Goal: Find contact information: Obtain details needed to contact an individual or organization

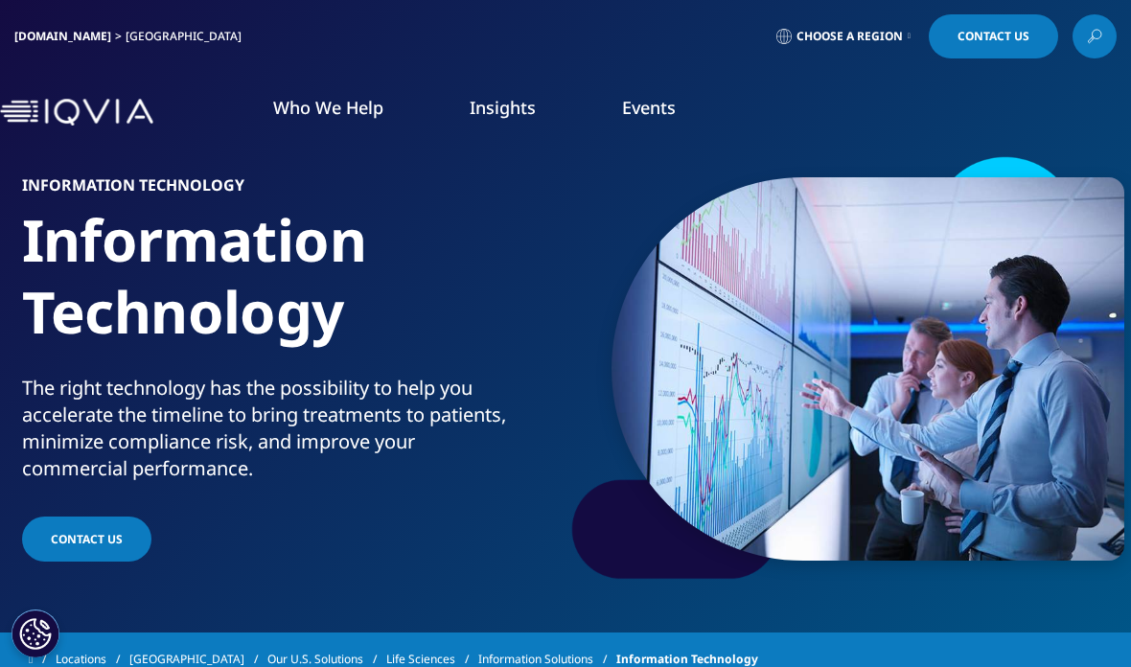
click at [893, 32] on span "Choose a Region" at bounding box center [850, 36] width 106 height 15
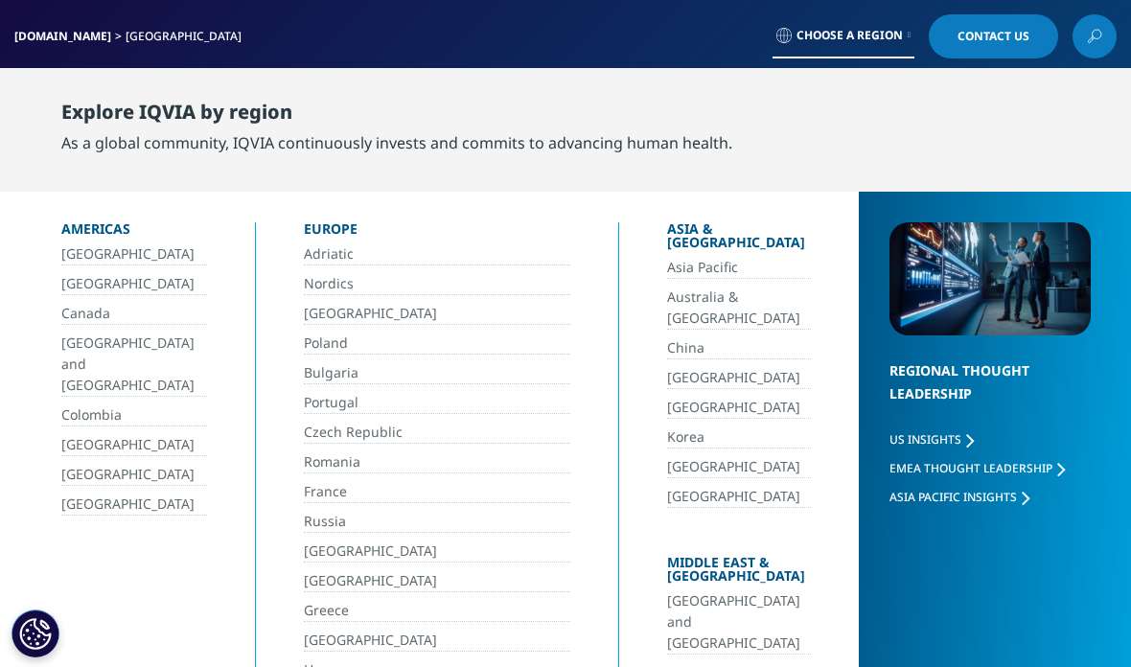
click at [667, 367] on link "[GEOGRAPHIC_DATA]" at bounding box center [738, 378] width 143 height 22
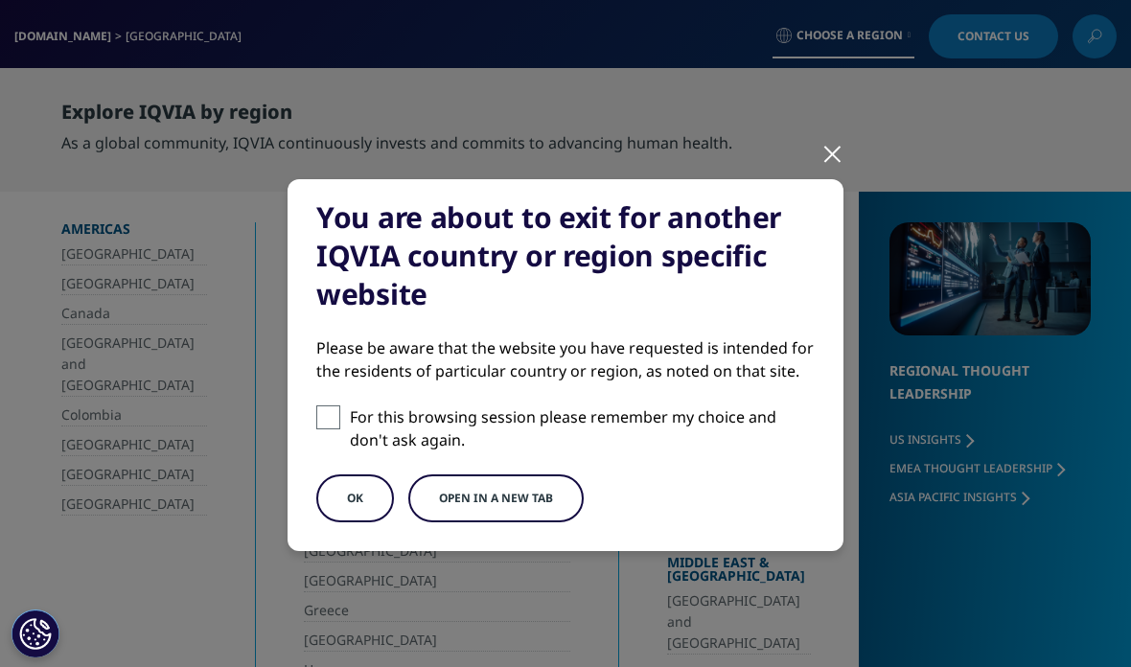
click at [321, 426] on span at bounding box center [328, 418] width 24 height 24
click at [321, 426] on input "For this browsing session please remember my choice and don't ask again." at bounding box center [328, 418] width 24 height 24
checkbox input "true"
click at [366, 499] on button "OK" at bounding box center [355, 499] width 78 height 48
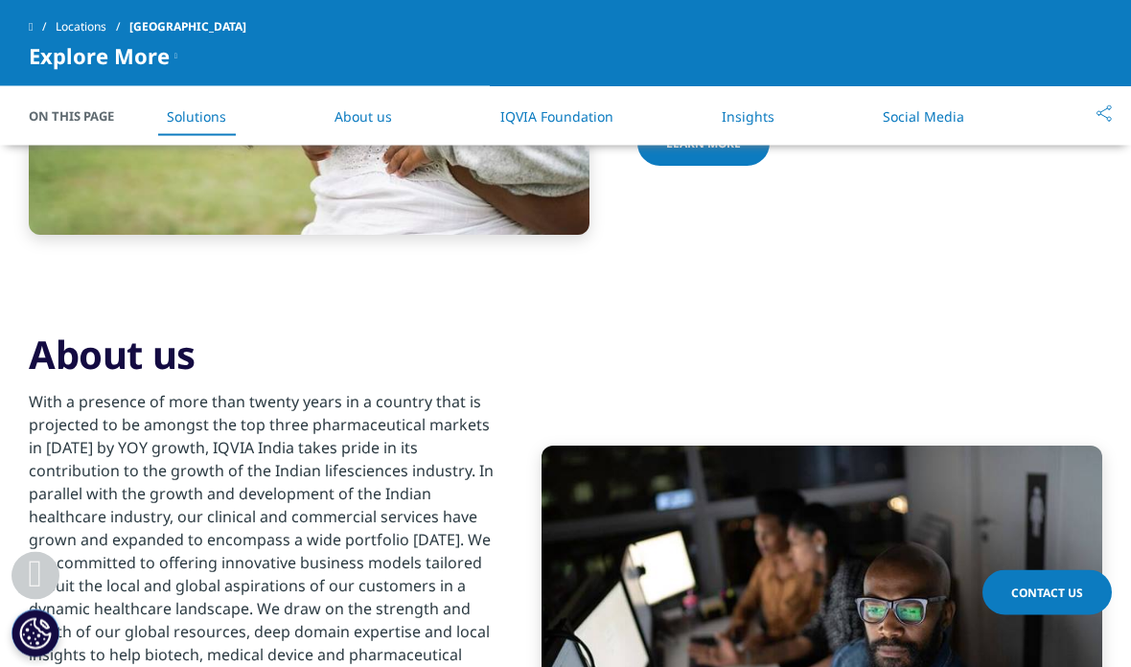
scroll to position [1091, 0]
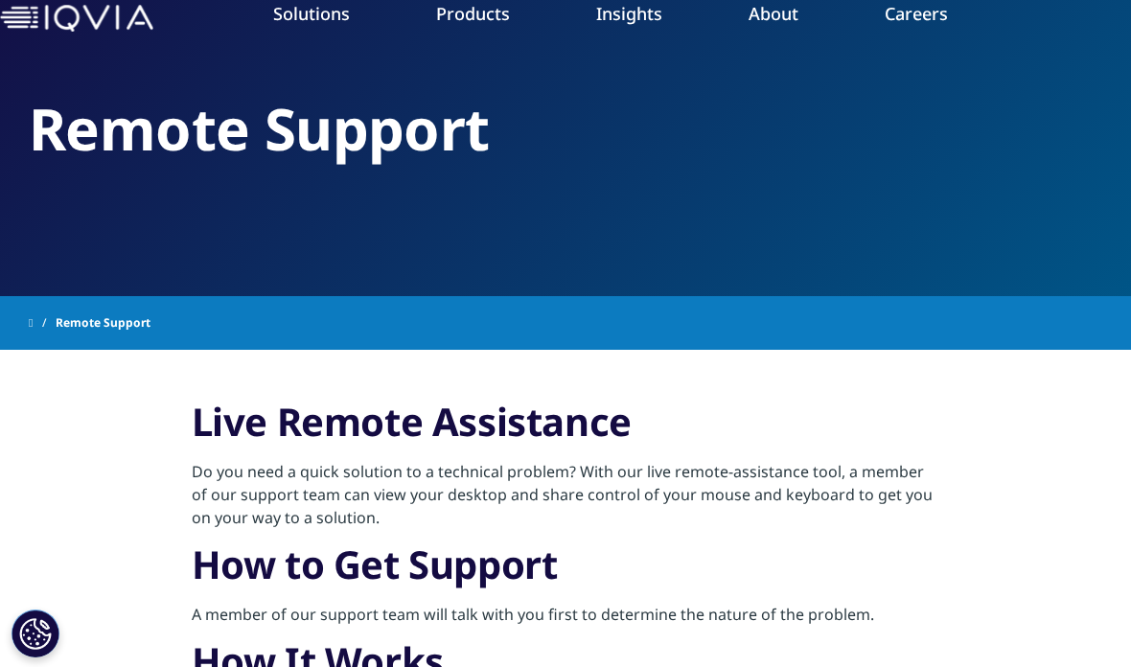
scroll to position [92, 0]
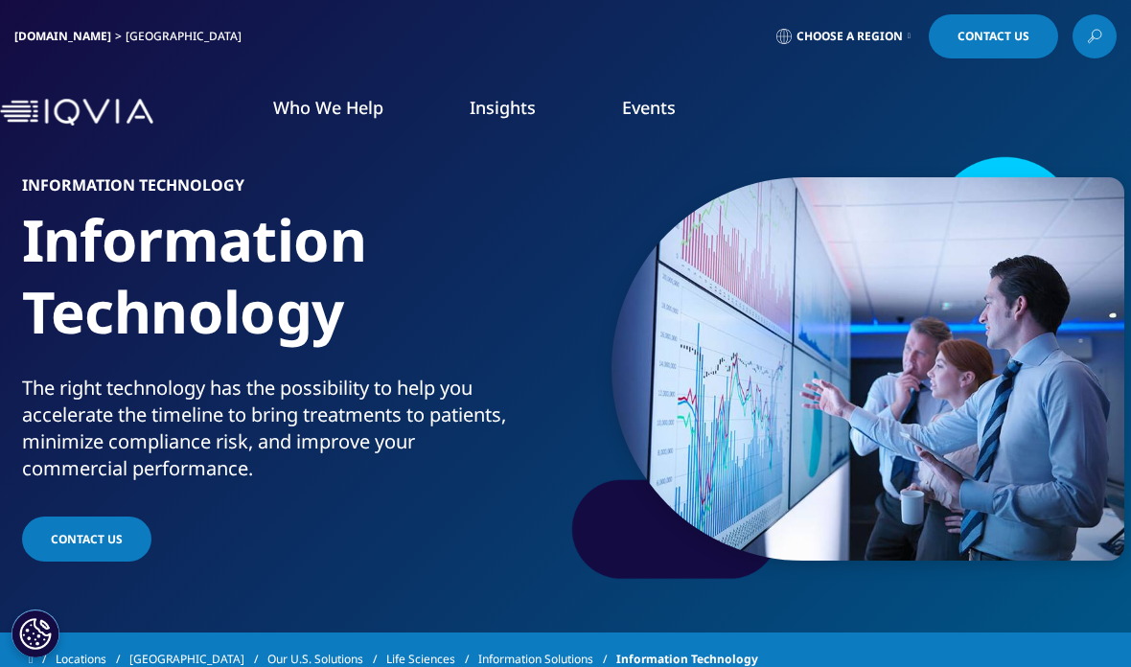
click at [872, 38] on span "Choose a Region" at bounding box center [850, 36] width 106 height 15
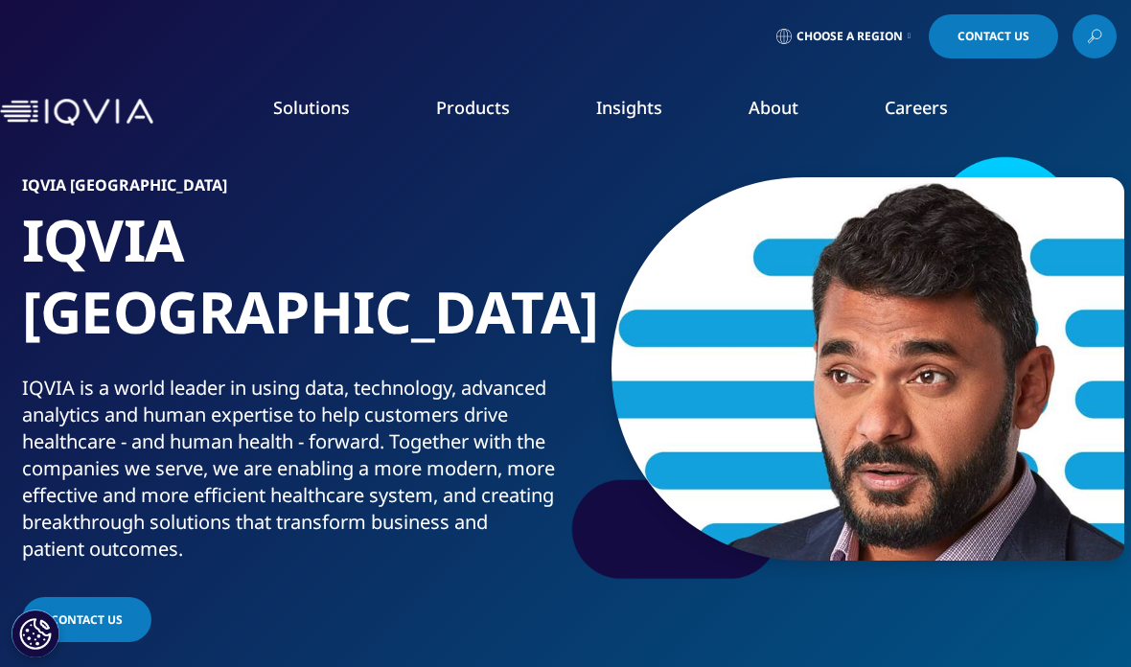
click at [988, 42] on span "Contact Us" at bounding box center [994, 37] width 72 height 12
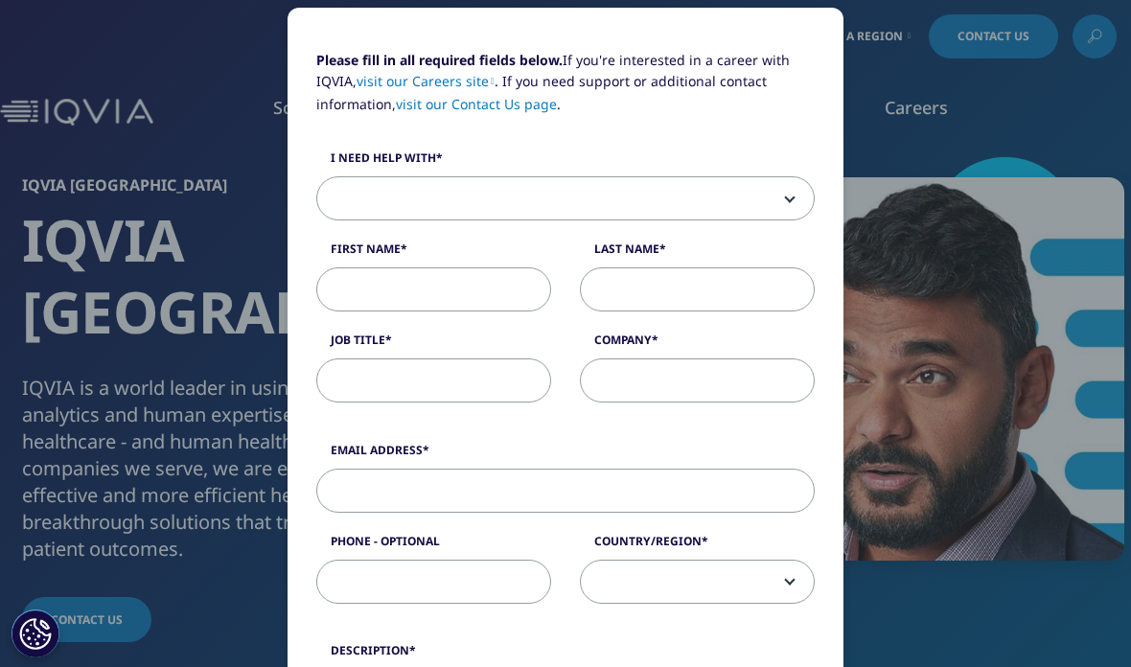
scroll to position [179, 0]
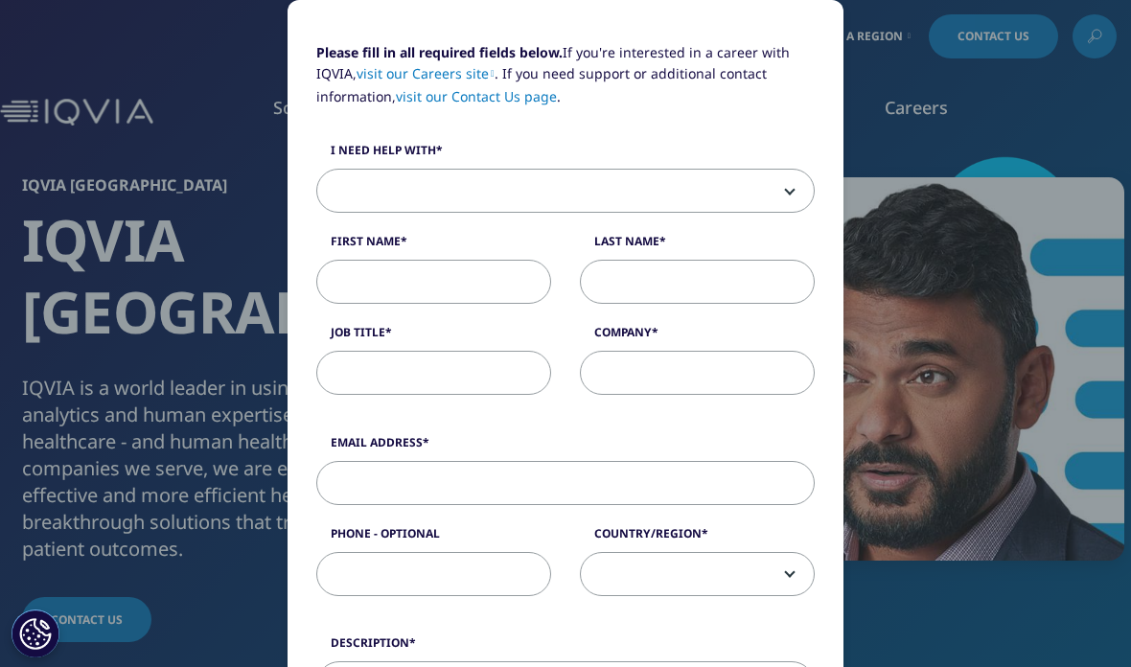
click at [794, 189] on span at bounding box center [565, 191] width 499 height 44
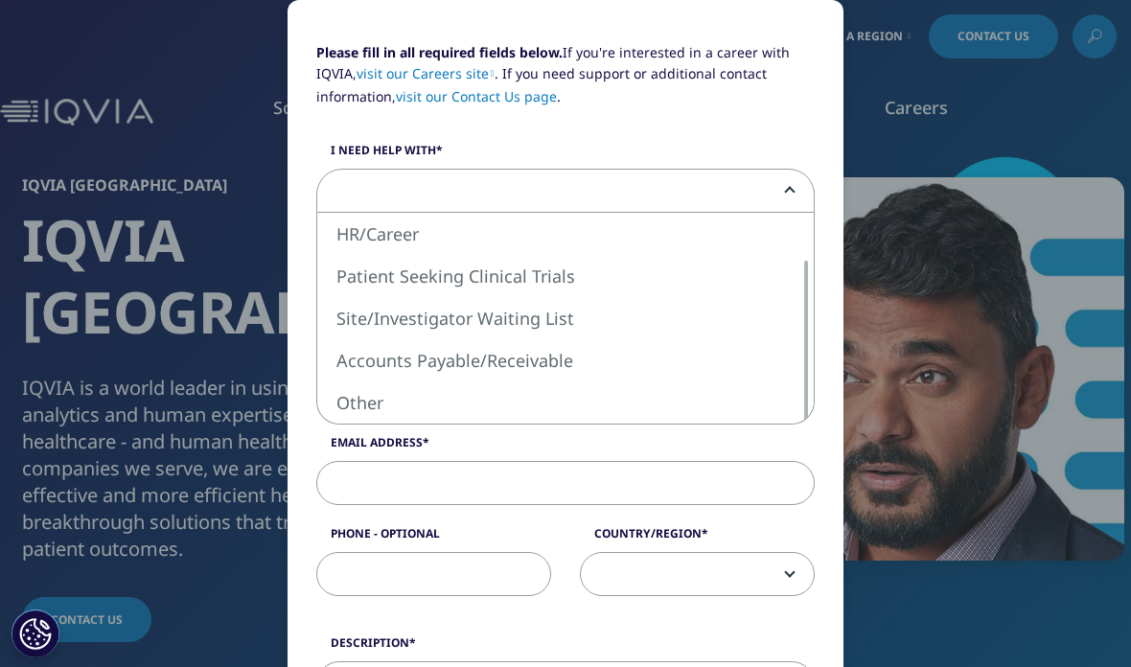
select select "Other"
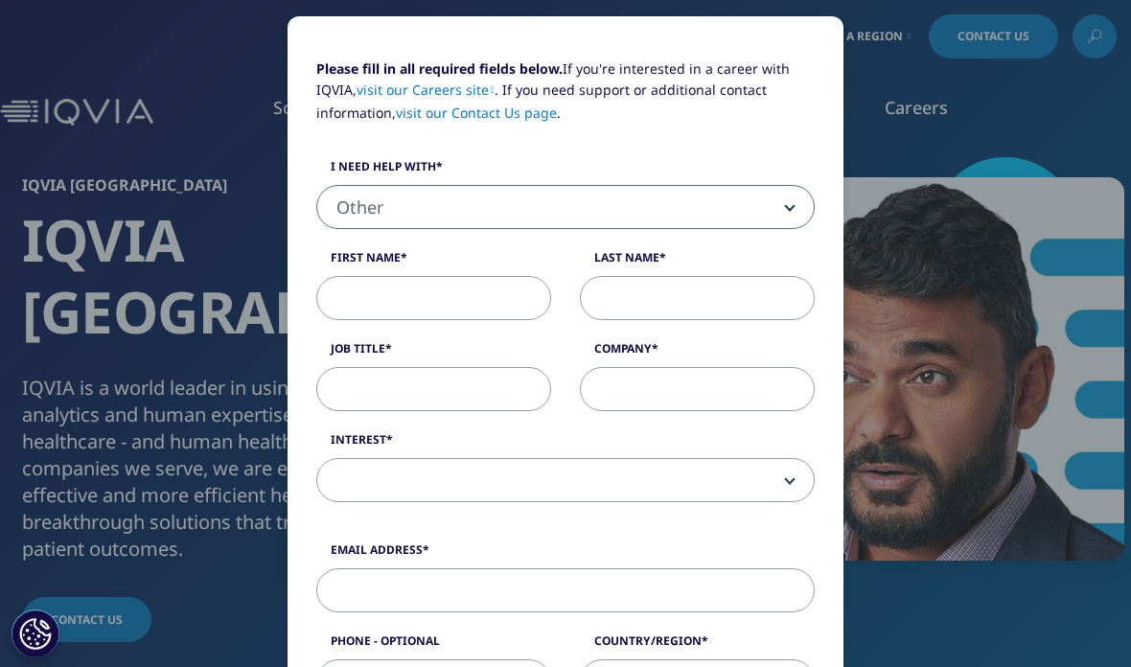
scroll to position [158, 0]
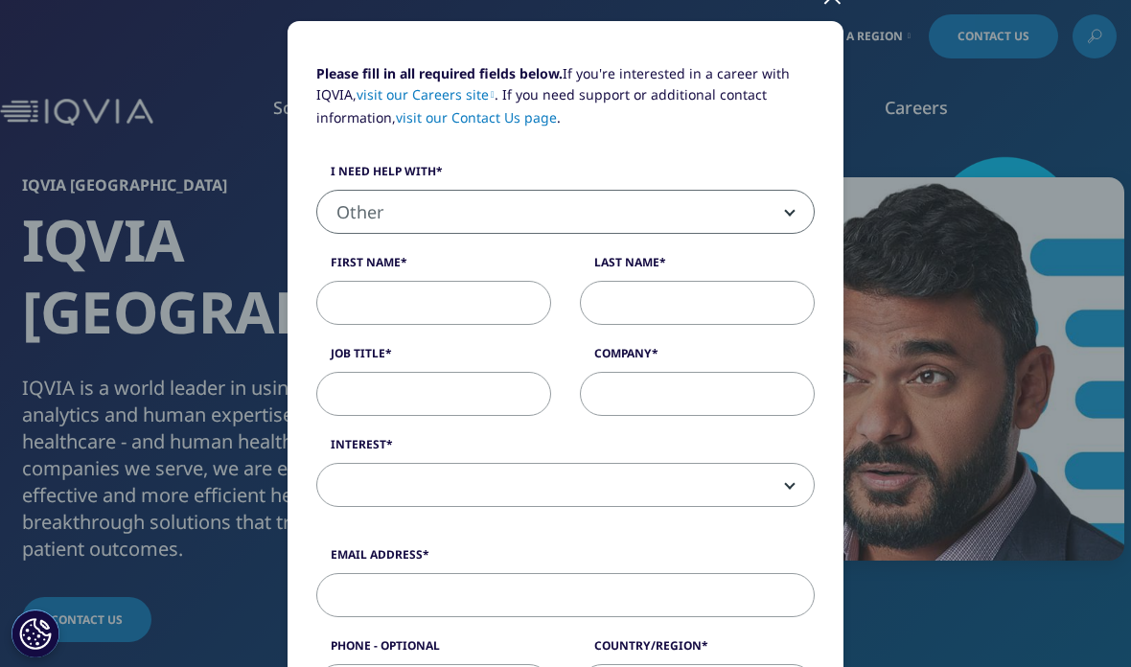
click at [475, 289] on input "First Name" at bounding box center [433, 303] width 235 height 44
type input "Bhivina"
type input "Sundar"
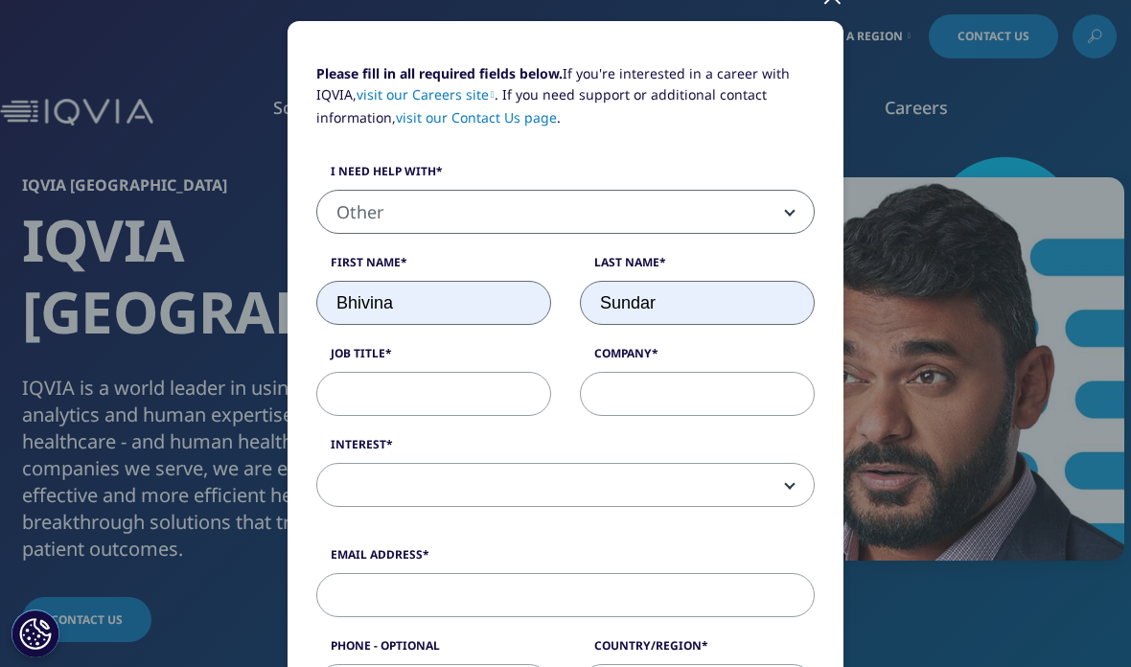
type input "dr.bhivina@gmail.com"
type input "08903442833"
select select "[GEOGRAPHIC_DATA]"
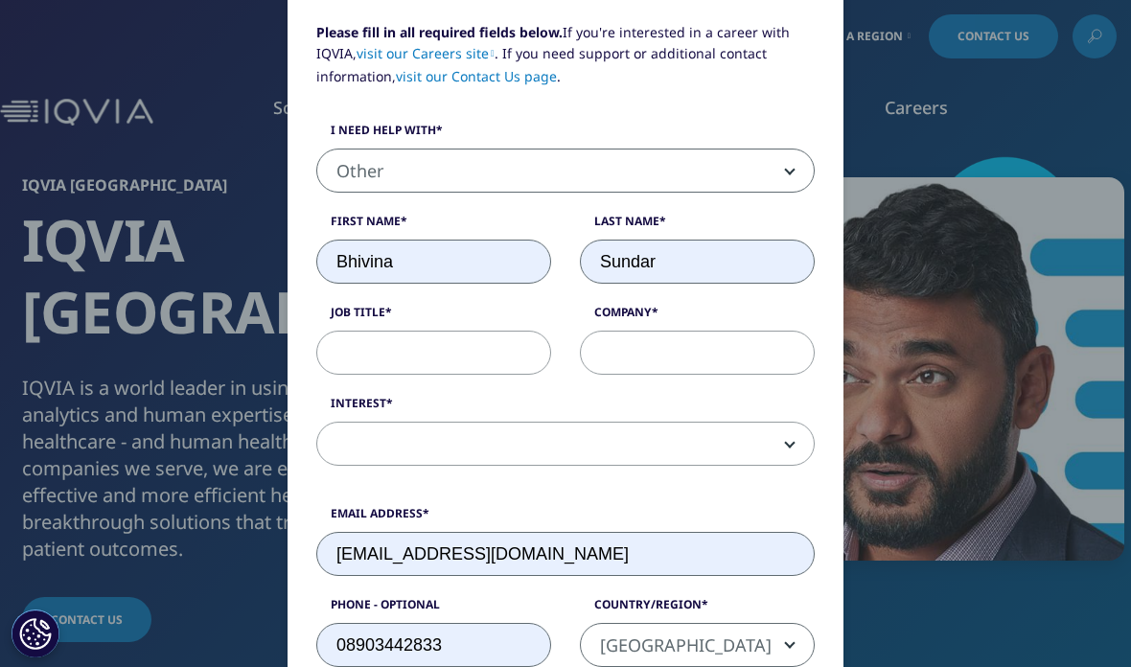
click at [460, 343] on input "Job Title" at bounding box center [433, 353] width 235 height 44
type input "Medical data reviewer"
click at [705, 358] on input "Company" at bounding box center [697, 353] width 235 height 44
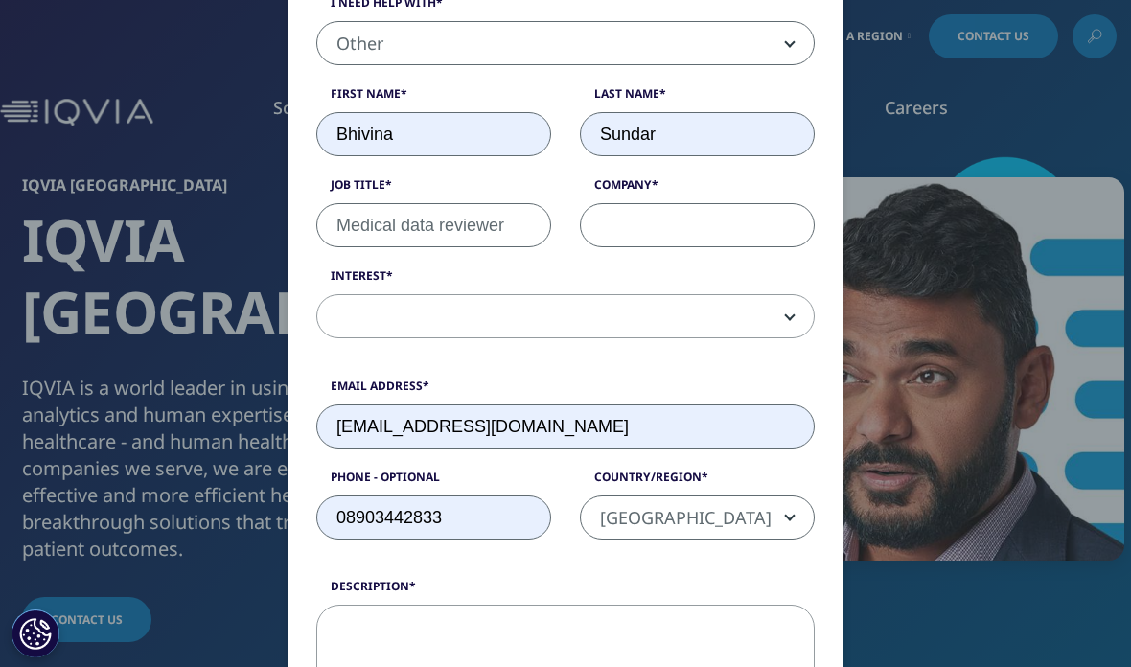
scroll to position [326, 0]
click at [970, 130] on div "Please fill in all required fields below. If you're interested in a career with…" at bounding box center [565, 516] width 1131 height 1685
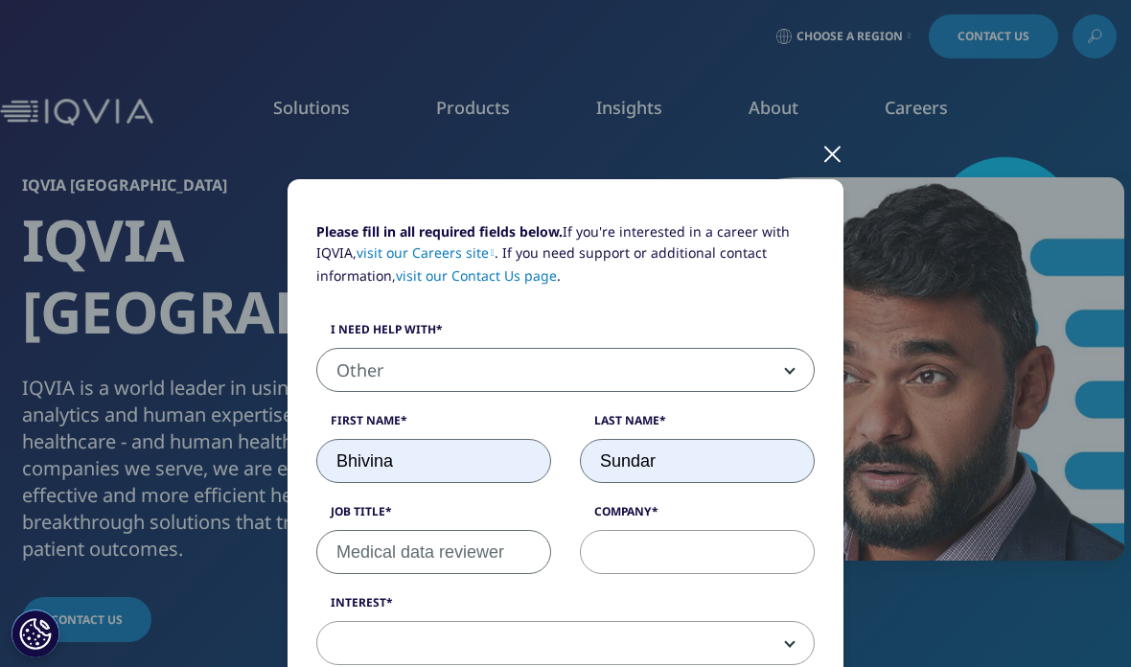
scroll to position [0, 0]
click at [830, 155] on div at bounding box center [833, 153] width 22 height 53
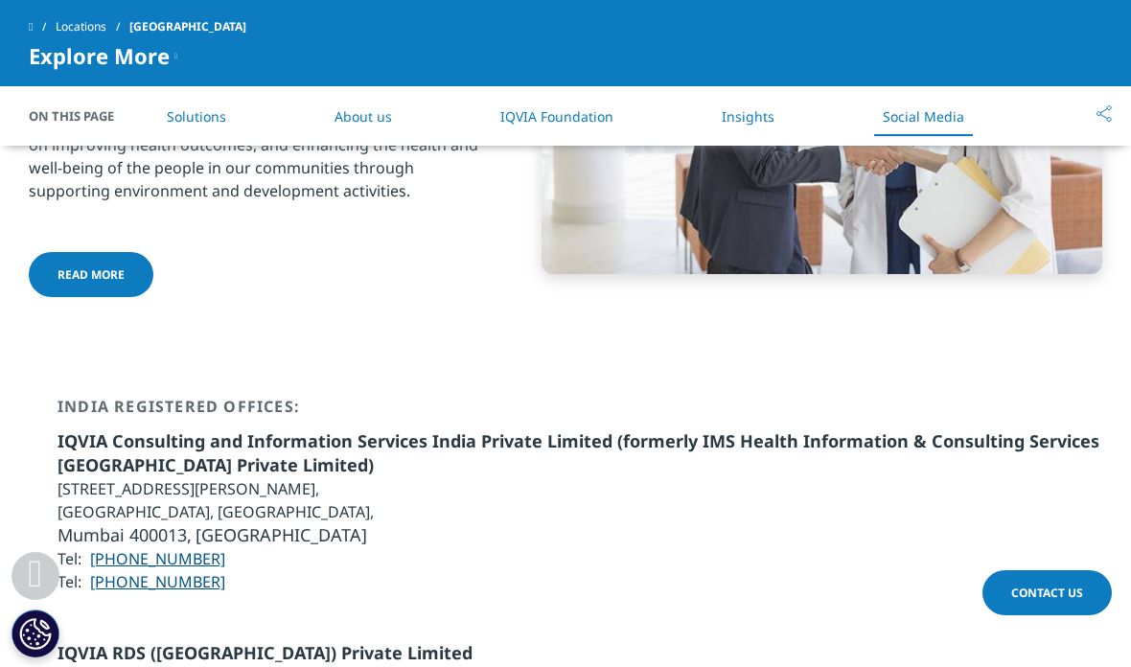
scroll to position [3918, 0]
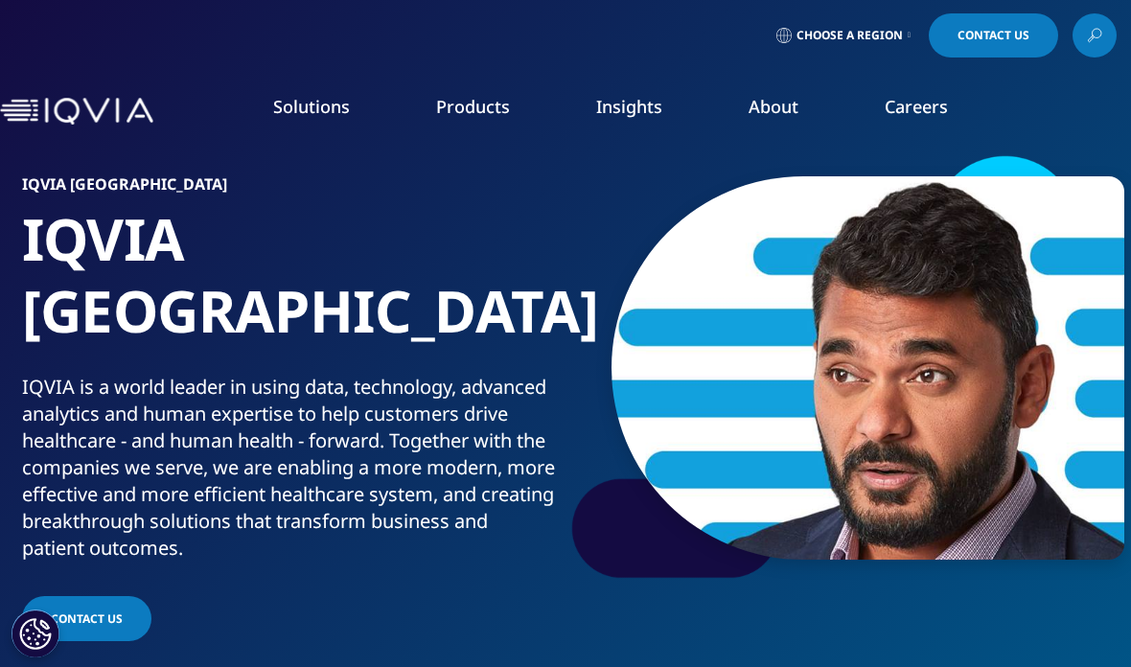
scroll to position [0, 0]
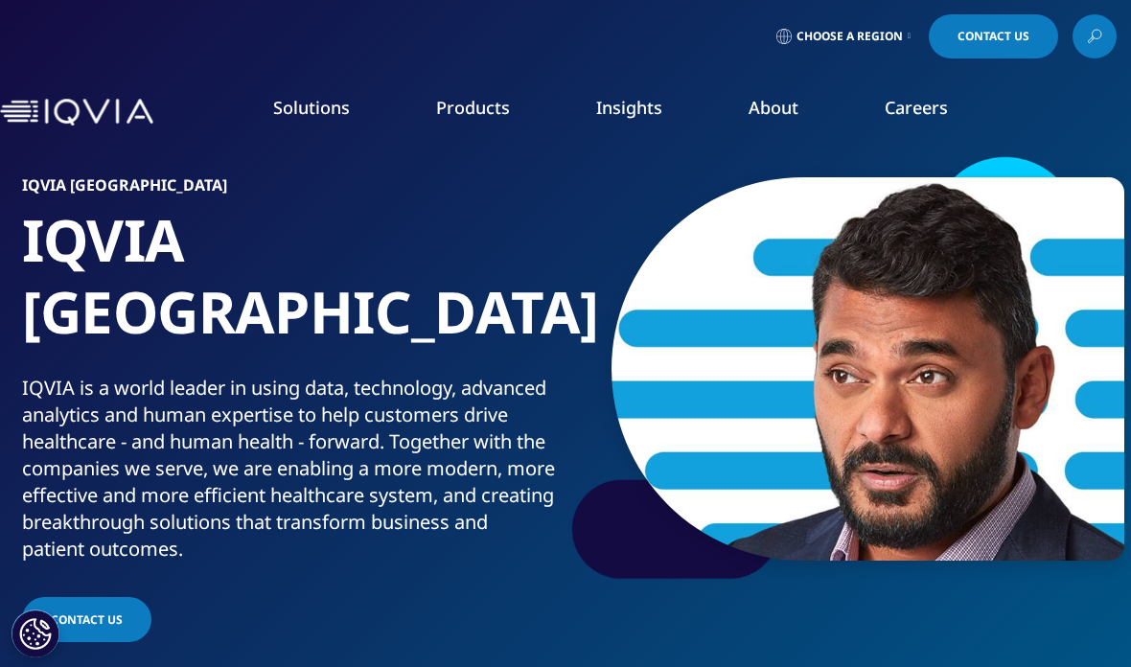
click at [108, 612] on span "CONTACT US" at bounding box center [87, 620] width 72 height 16
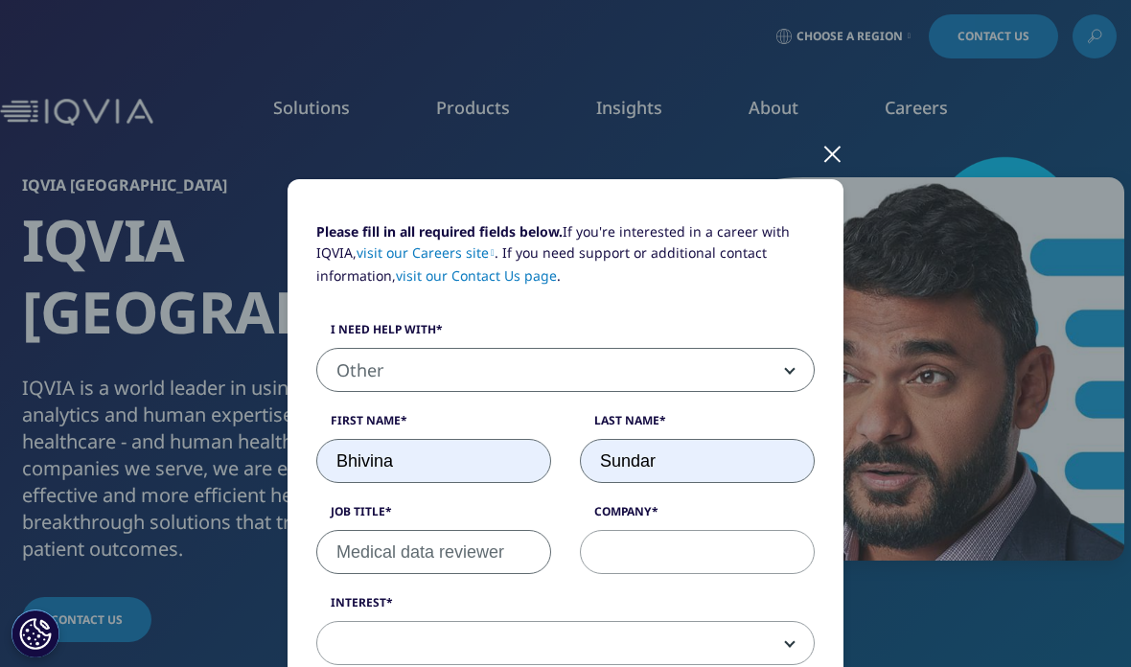
click at [517, 267] on link "visit our Contact Us page" at bounding box center [476, 276] width 161 height 18
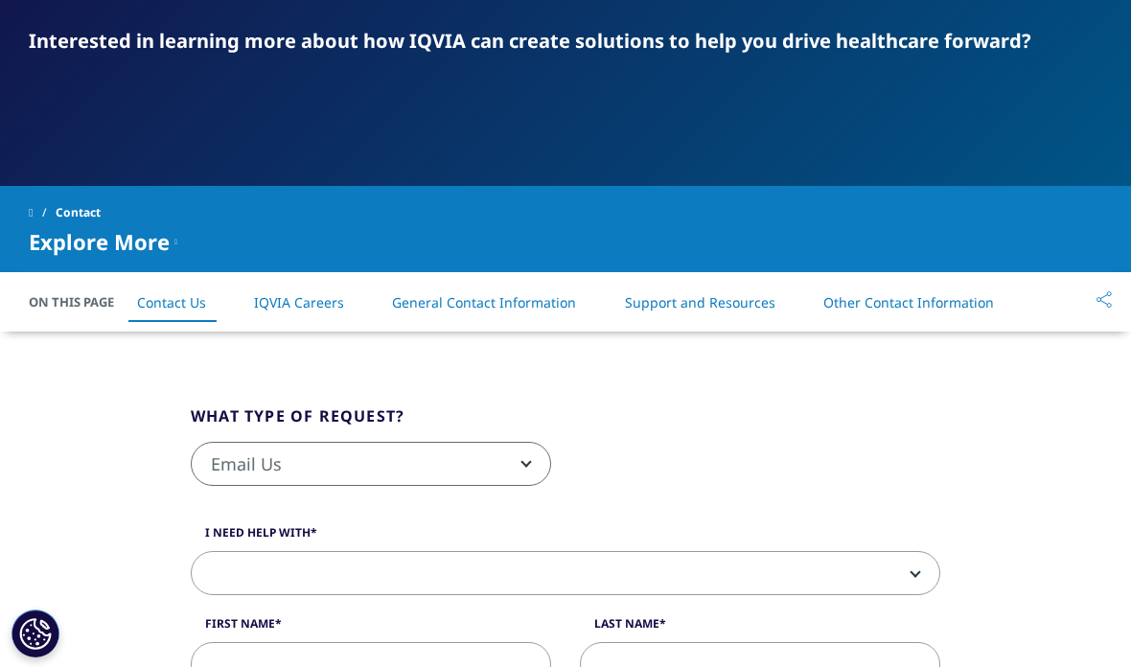
click at [895, 309] on link "Other Contact Information" at bounding box center [909, 302] width 171 height 18
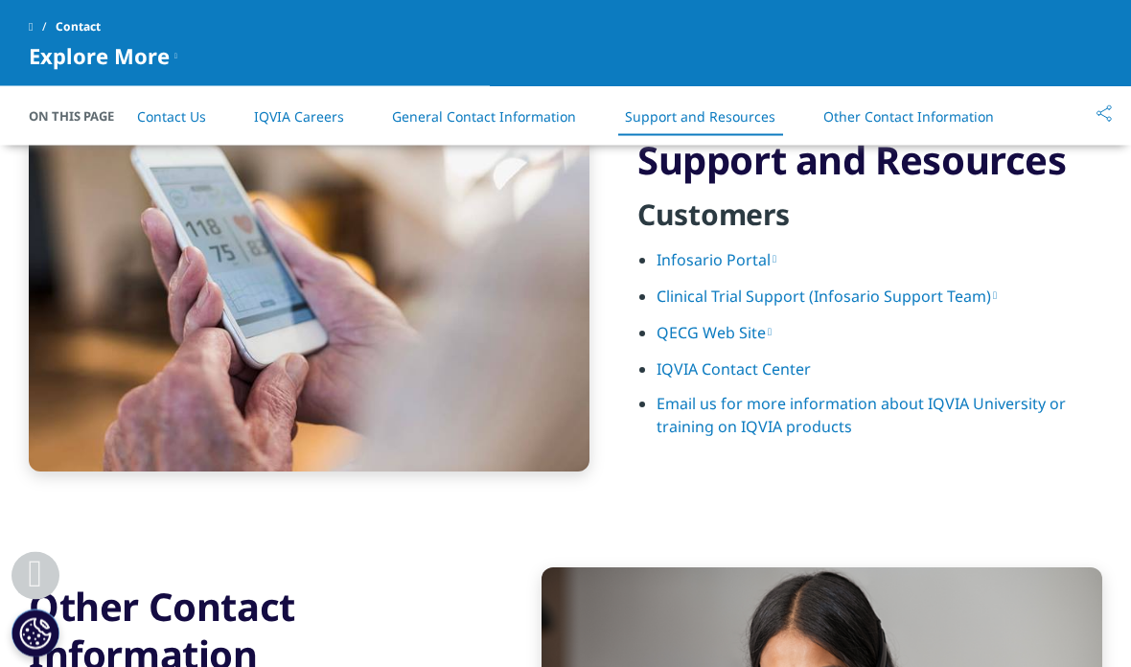
scroll to position [2526, 0]
click at [759, 374] on link "IQVIA Contact Center" at bounding box center [734, 369] width 154 height 21
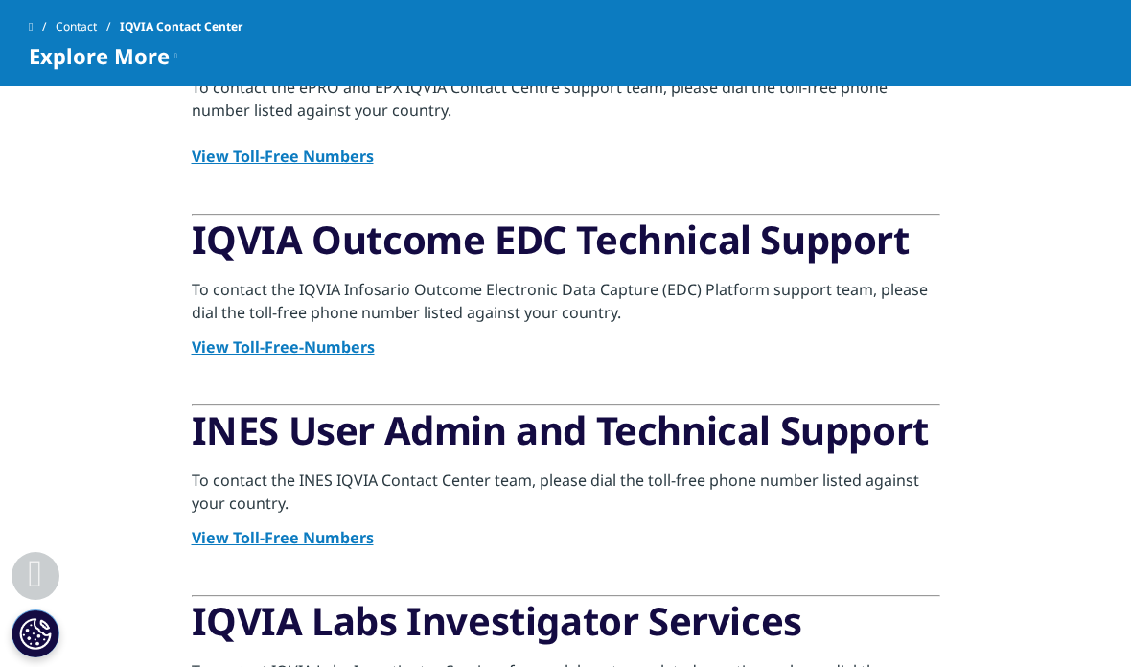
scroll to position [819, 0]
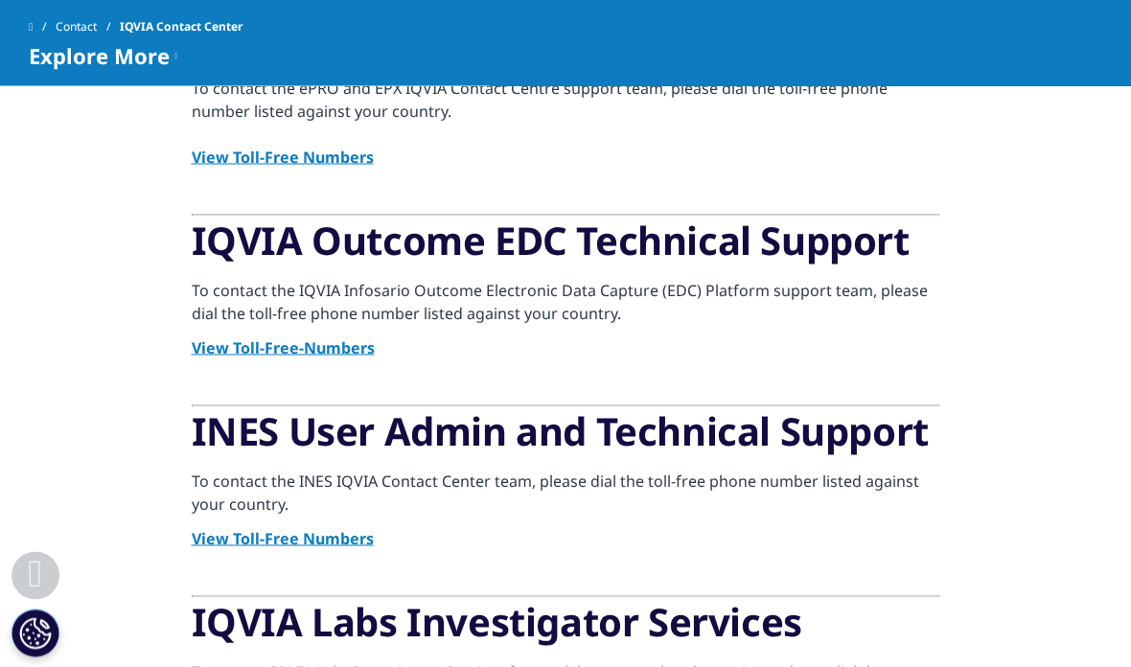
click at [347, 546] on strong "View Toll-Free Numbers" at bounding box center [283, 538] width 182 height 21
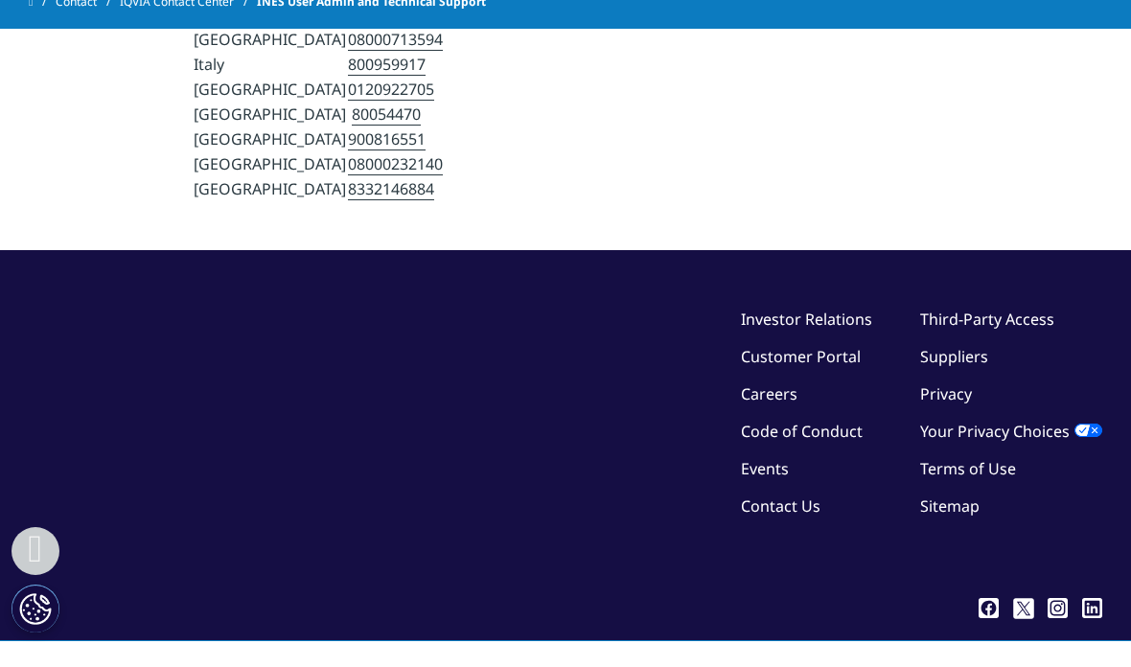
scroll to position [774, 0]
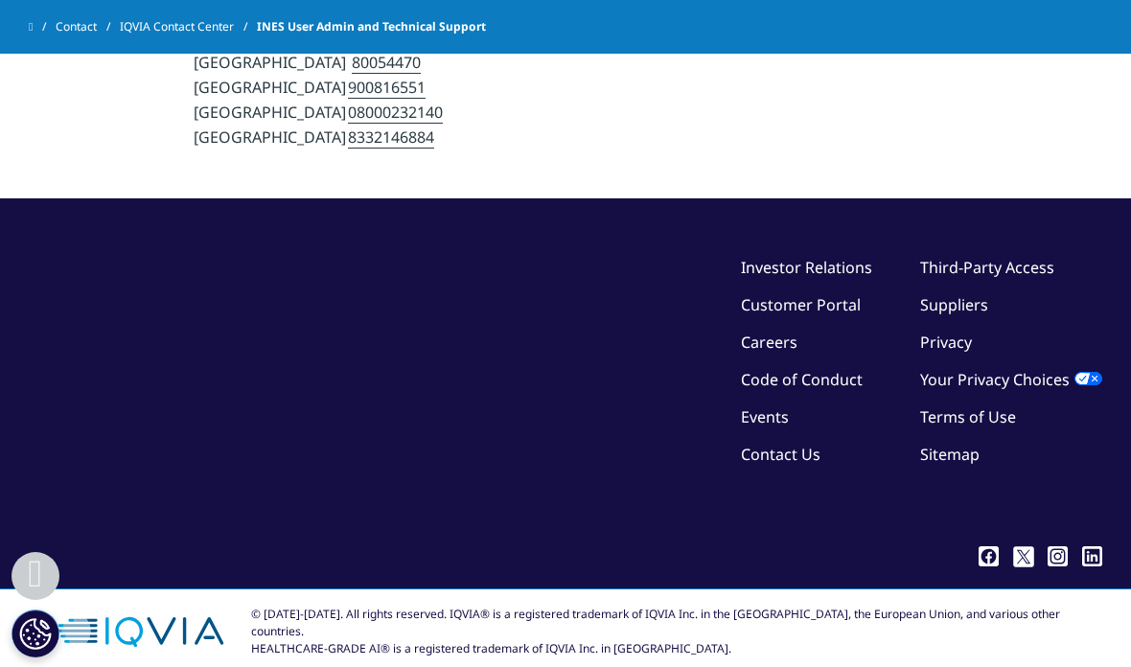
click at [783, 444] on link "Contact Us" at bounding box center [781, 454] width 80 height 21
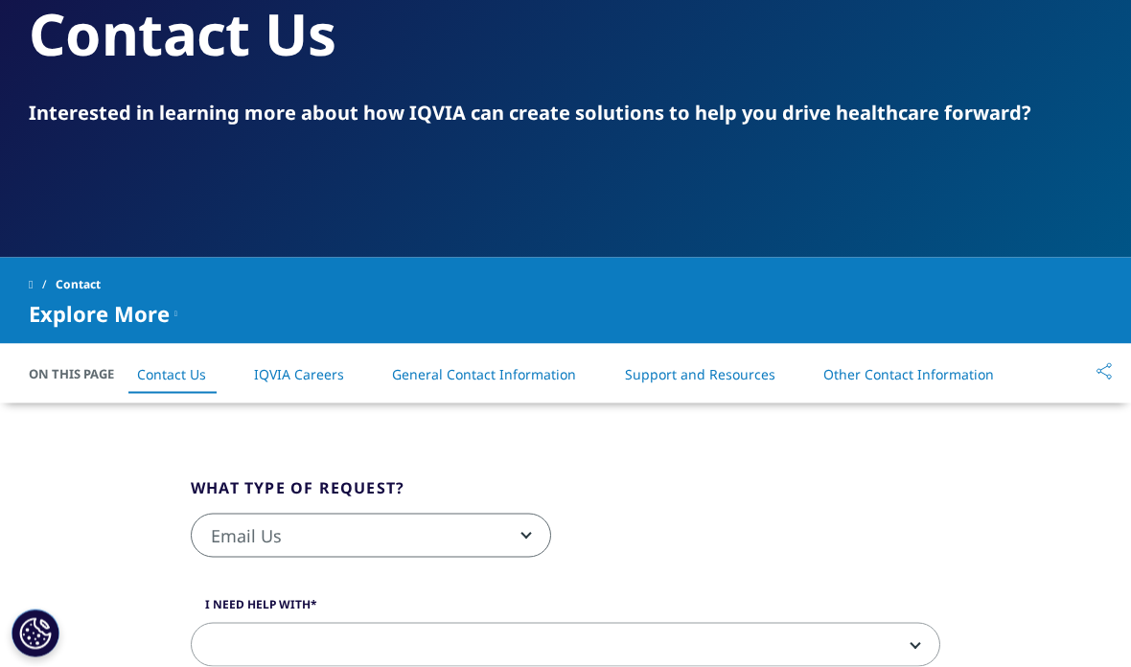
scroll to position [196, 0]
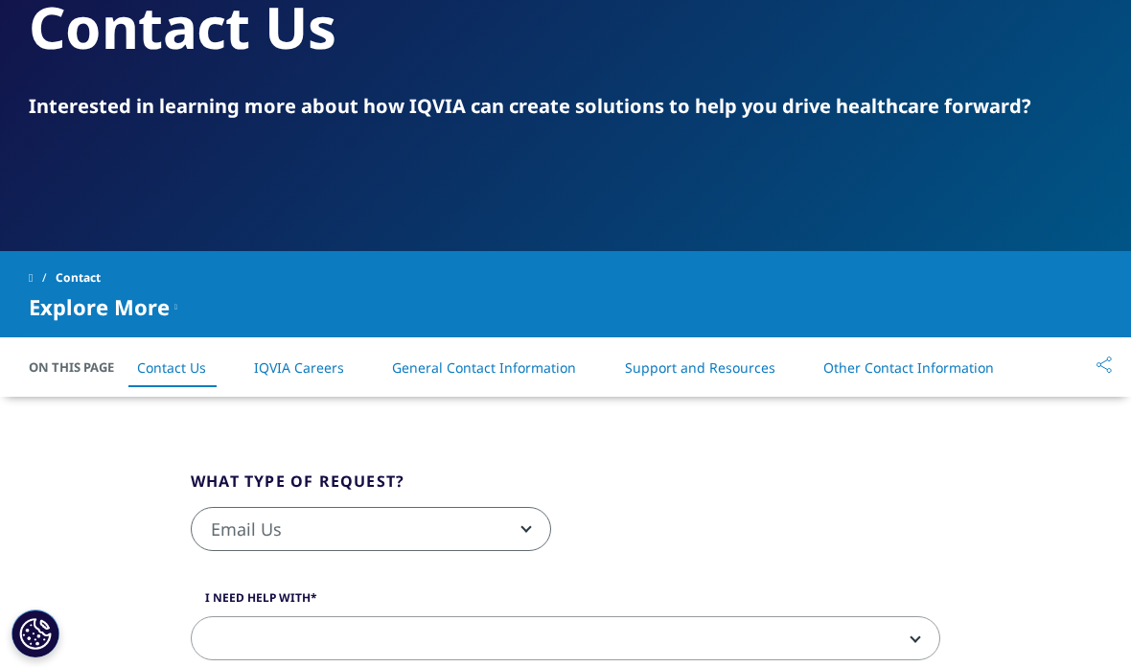
click at [551, 376] on link "General Contact Information" at bounding box center [484, 368] width 184 height 18
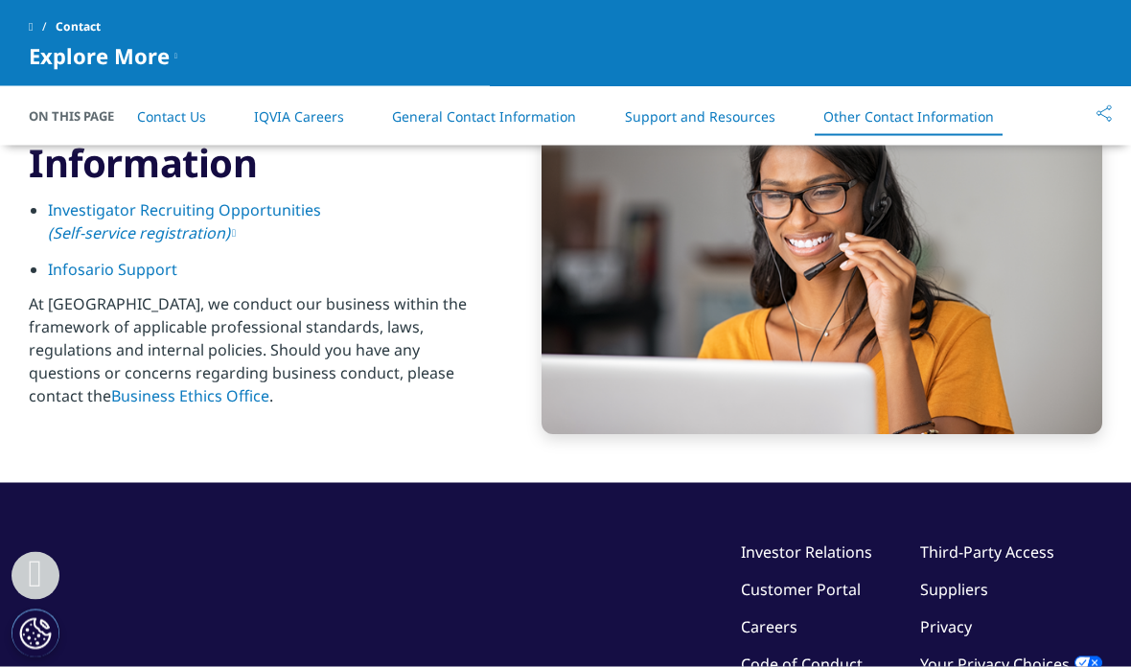
scroll to position [3024, 0]
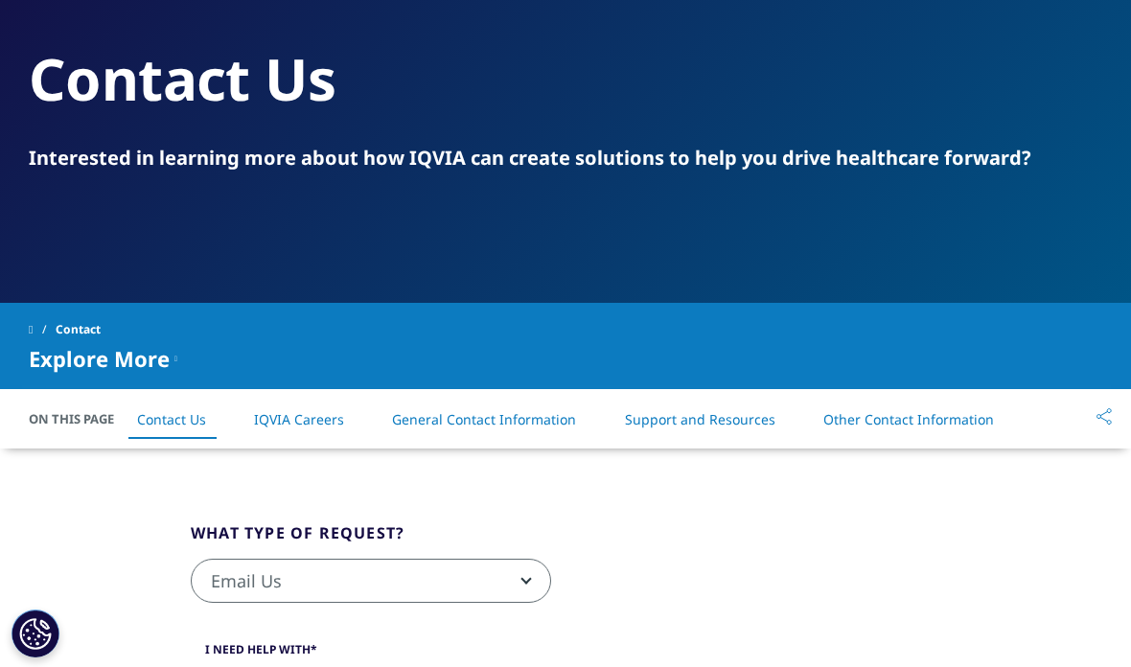
scroll to position [142, 0]
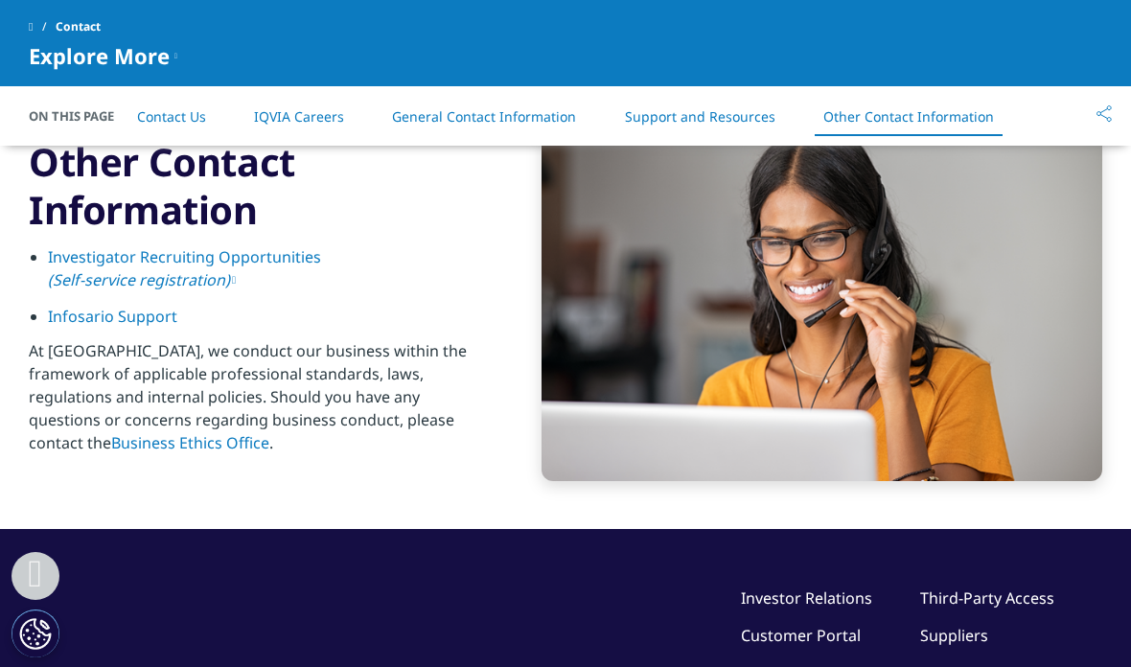
click at [82, 2] on div "Contact Explore More Demo Email Us Institute Inquiry Investigator Site Inquiry …" at bounding box center [565, 43] width 1131 height 86
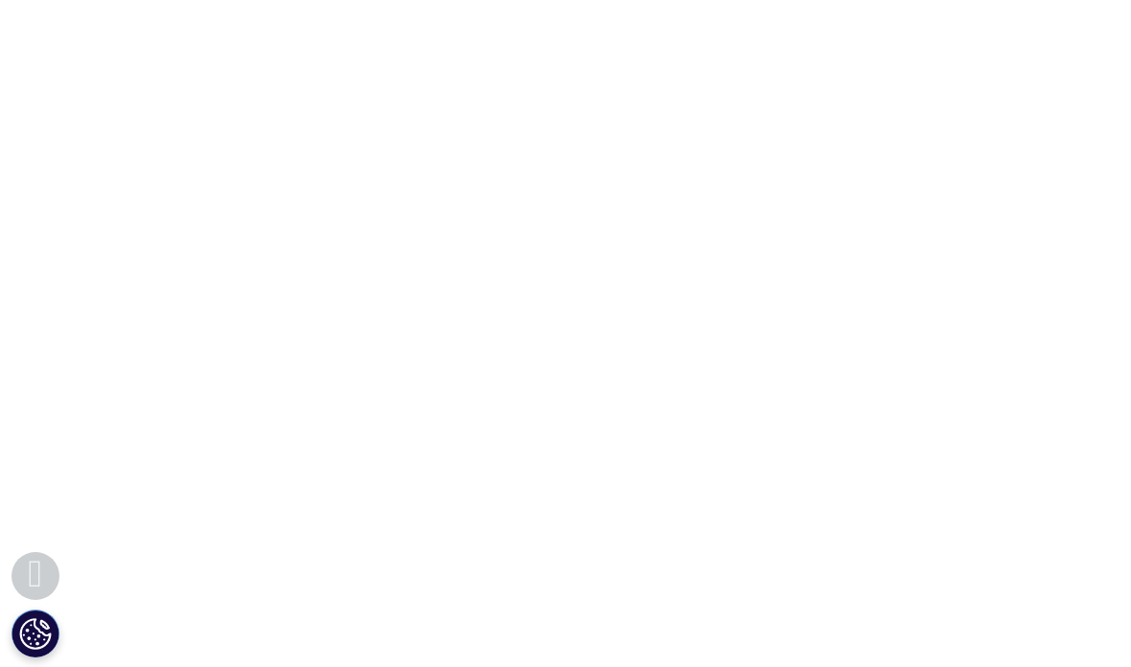
scroll to position [337, 0]
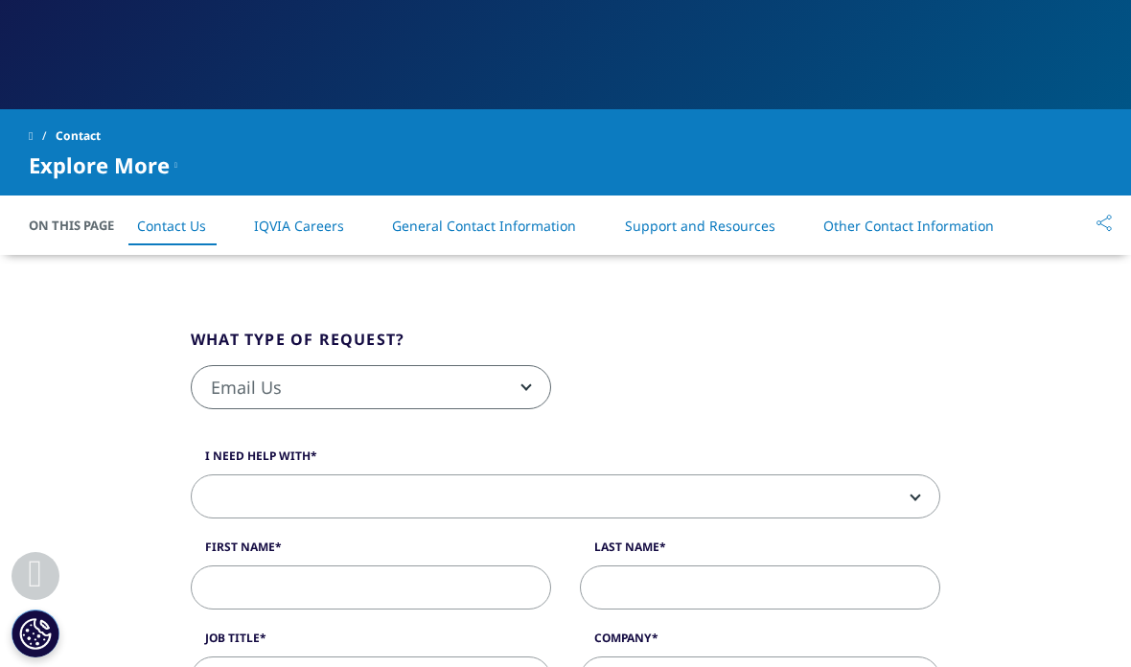
click at [85, 227] on span "On This Page" at bounding box center [81, 225] width 105 height 19
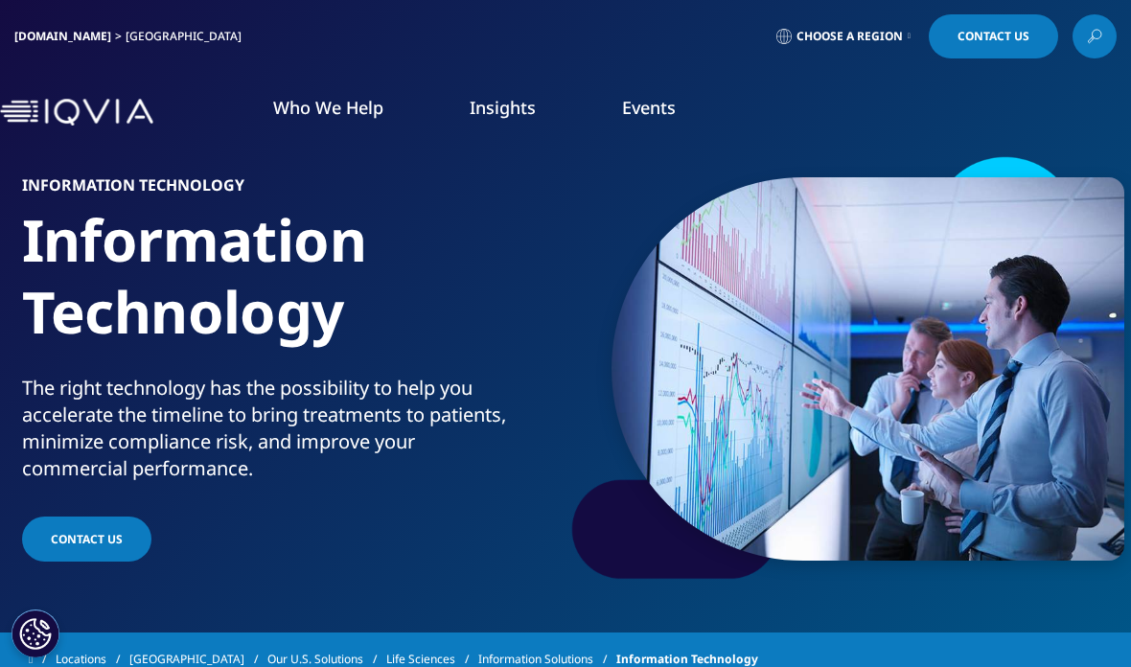
click at [116, 546] on link "Contact Us" at bounding box center [86, 539] width 129 height 45
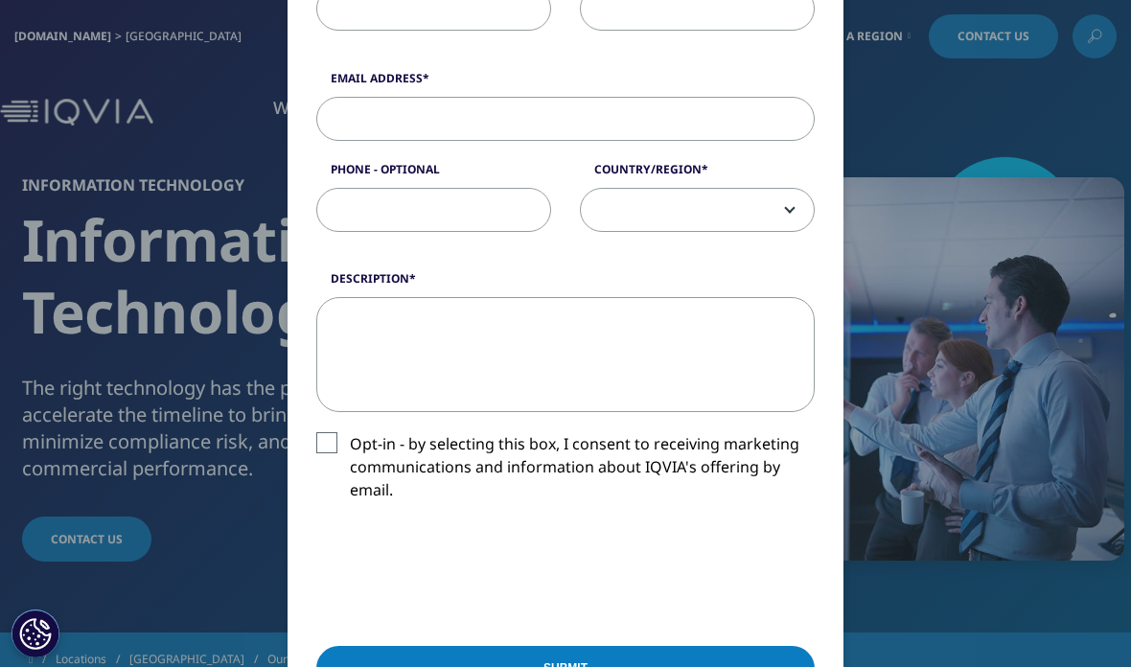
scroll to position [545, 0]
click at [203, 578] on div "Please fill in all required fields below. If you're interested in a career with…" at bounding box center [565, 252] width 1131 height 1594
click at [214, 484] on div "Please fill in all required fields below. If you're interested in a career with…" at bounding box center [565, 252] width 1131 height 1594
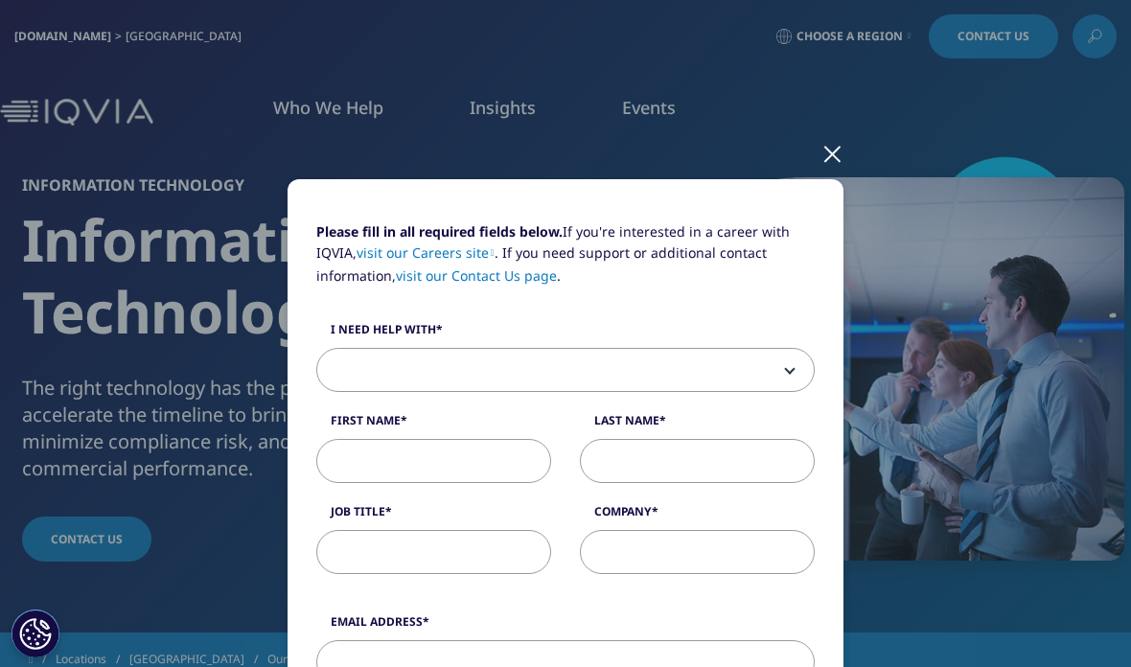
scroll to position [0, 0]
click at [832, 150] on div at bounding box center [833, 153] width 22 height 53
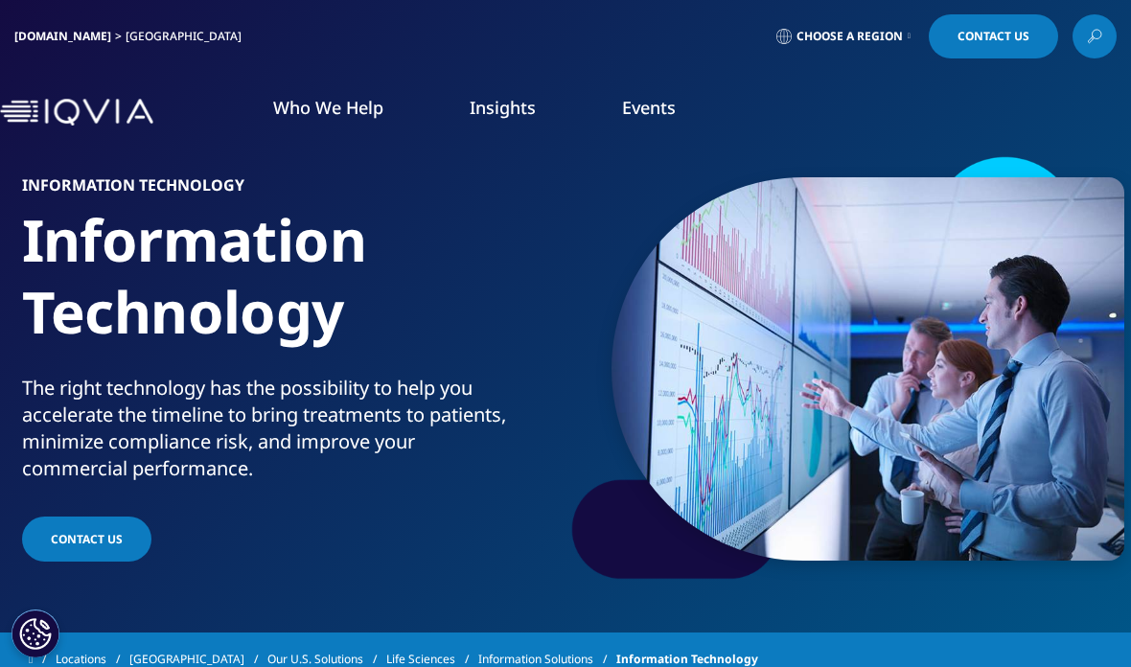
click at [880, 48] on link "Choose a Region" at bounding box center [844, 36] width 142 height 44
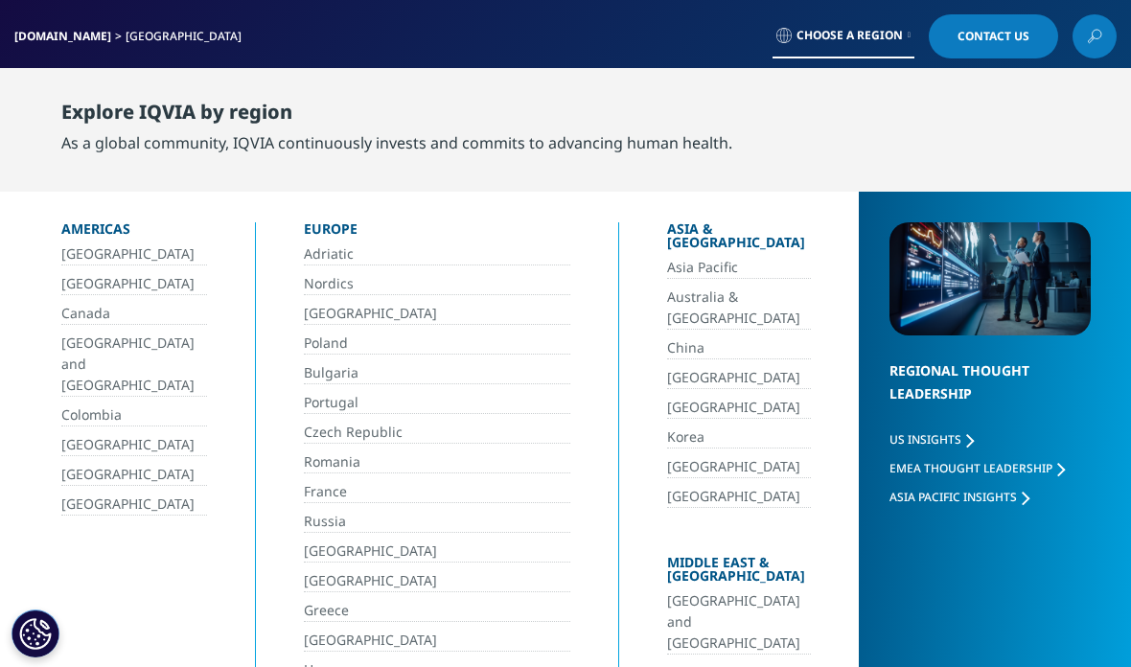
click at [667, 367] on link "[GEOGRAPHIC_DATA]" at bounding box center [738, 378] width 143 height 22
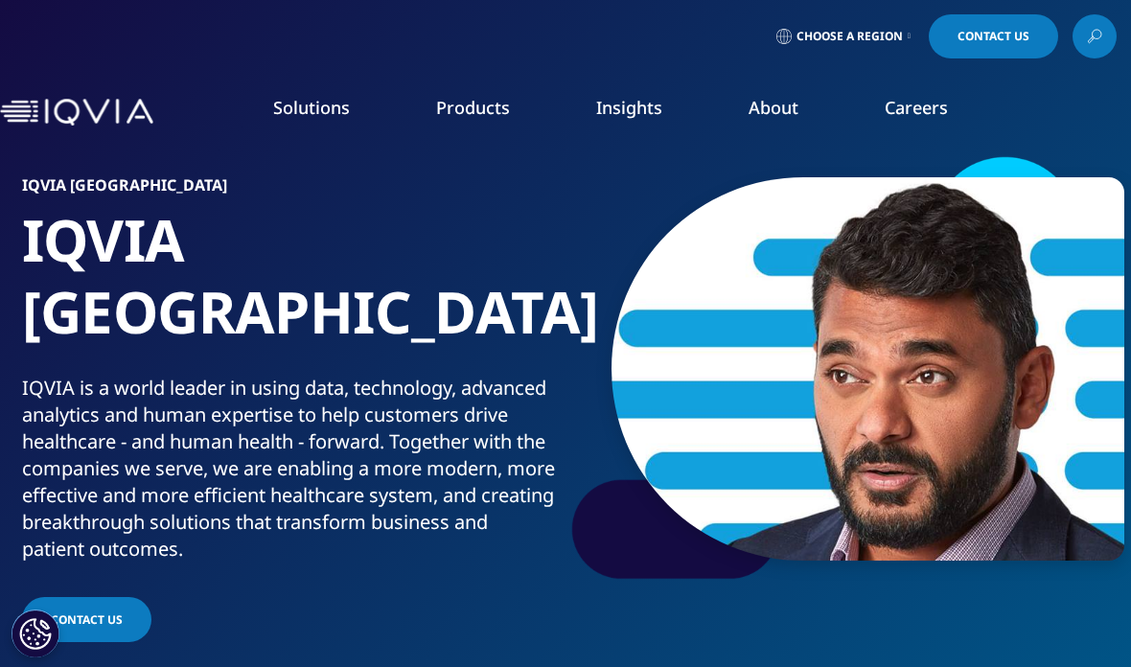
click at [966, 54] on link "Contact Us" at bounding box center [993, 36] width 129 height 44
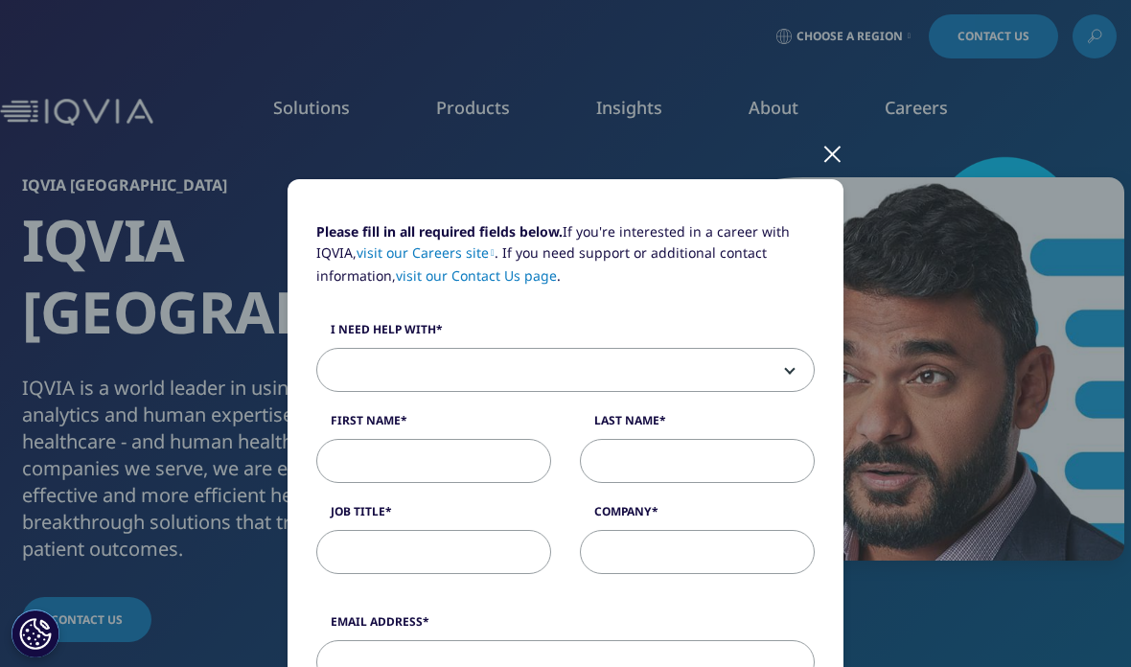
click at [825, 159] on div at bounding box center [833, 153] width 22 height 53
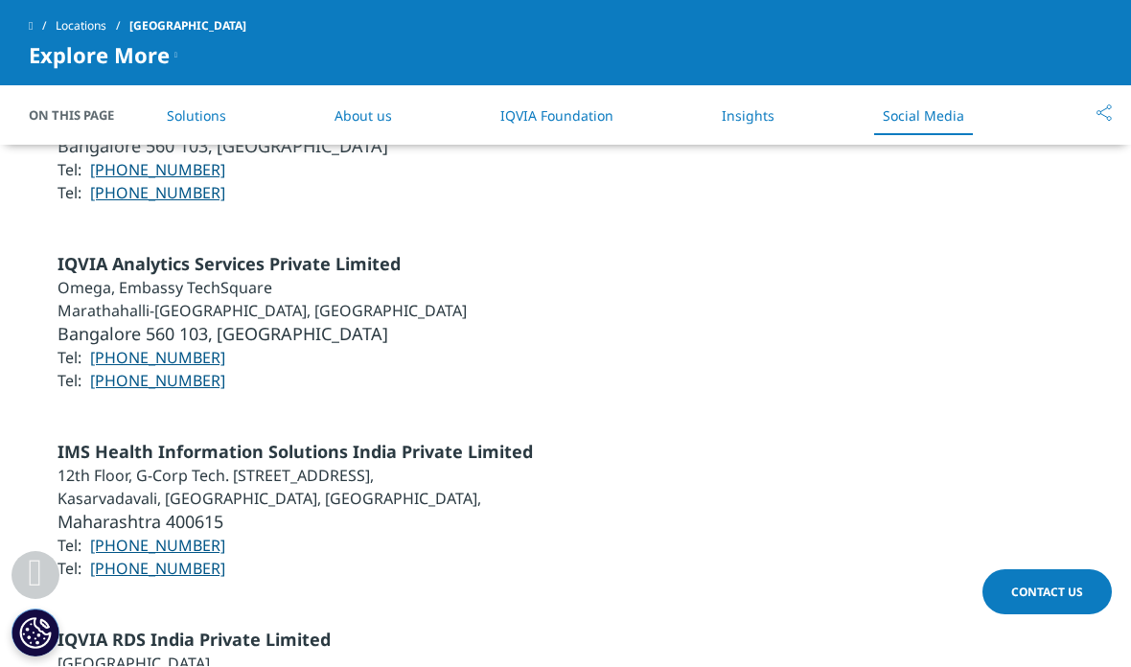
scroll to position [4495, 0]
